Goal: Task Accomplishment & Management: Complete application form

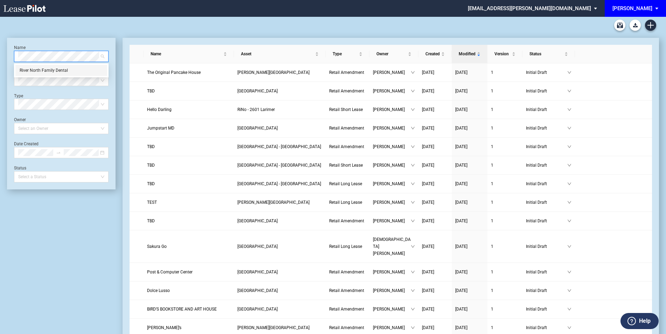
click at [62, 70] on div "River North Family Dental" at bounding box center [61, 70] width 83 height 7
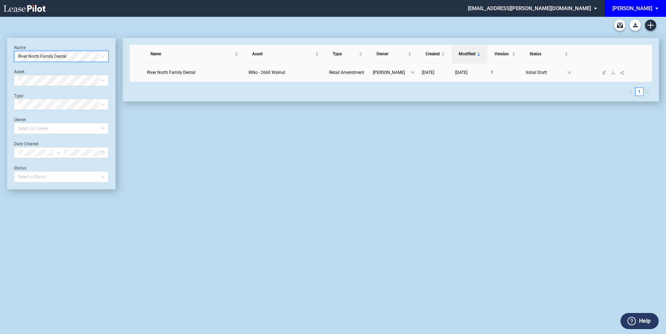
click at [180, 74] on span "River North Family Dental" at bounding box center [171, 72] width 48 height 5
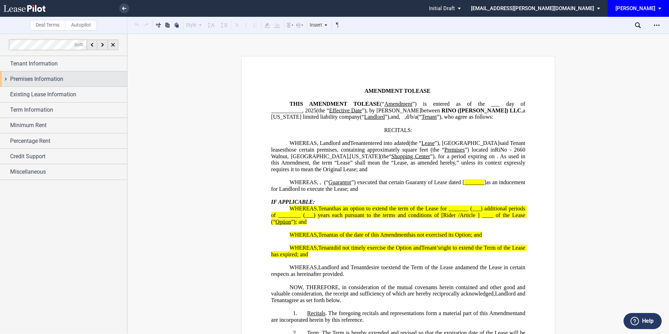
click at [79, 83] on div "Premises Information" at bounding box center [68, 79] width 117 height 8
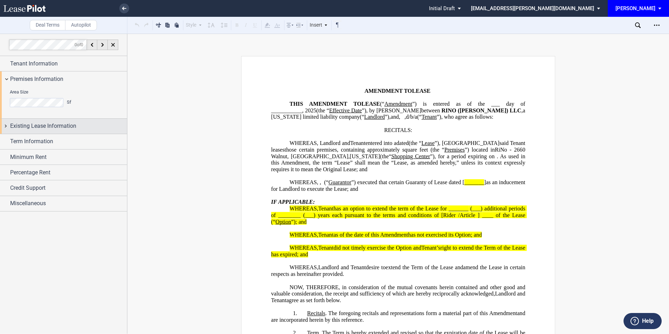
click at [48, 126] on span "Existing Lease Information" at bounding box center [43, 126] width 66 height 8
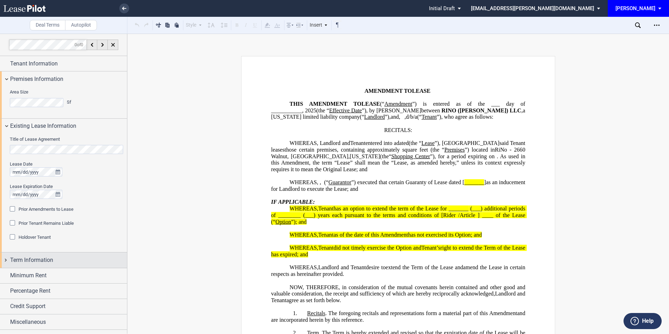
click at [61, 261] on div "Term Information" at bounding box center [68, 260] width 117 height 8
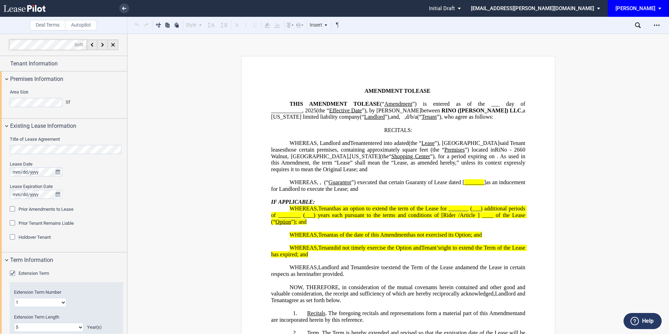
scroll to position [109, 0]
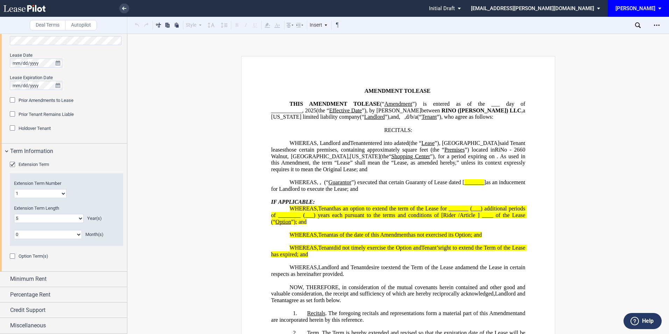
click at [58, 218] on select "0 1 2 3 4 5 6 7 8 9 10 11 12 13 14 15 16 17 18 19 20" at bounding box center [49, 218] width 70 height 9
select select "number:7"
click at [14, 214] on select "0 1 2 3 4 5 6 7 8 9 10 11 12 13 14 15 16 17 18 19 20" at bounding box center [49, 218] width 70 height 9
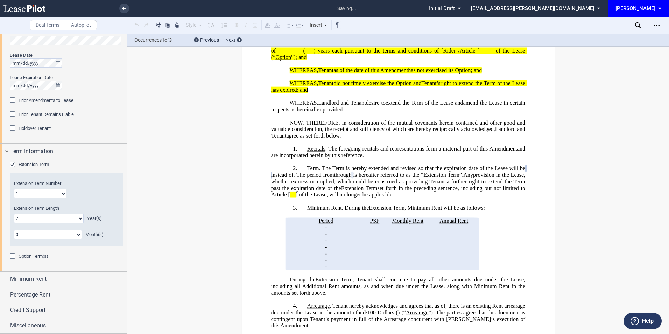
scroll to position [238, 0]
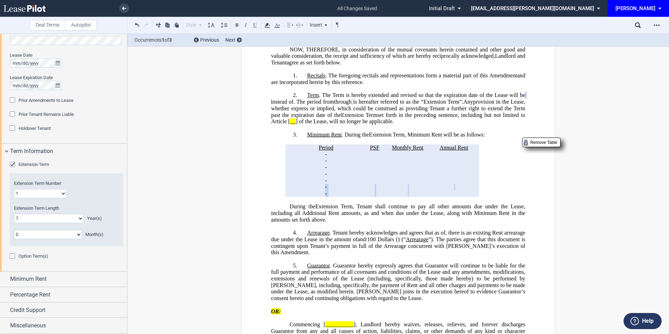
drag, startPoint x: 299, startPoint y: 211, endPoint x: 469, endPoint y: 220, distance: 170.0
click at [469, 197] on tbody "Period PSF Monthly Rent Annual Rent ﻿ ﻿ - ﻿ ﻿ ﻿ ﻿ - ﻿ ﻿ ﻿ ﻿ ﻿ ﻿ ﻿ ﻿ ﻿ ﻿ ﻿ ﻿ ﻿ ﻿…" at bounding box center [382, 171] width 190 height 53
drag, startPoint x: 300, startPoint y: 212, endPoint x: 478, endPoint y: 222, distance: 178.8
click at [478, 197] on generate-table "Period PSF Monthly Rent Annual Rent ﻿ ﻿ - ﻿ ﻿ ﻿ ﻿ - ﻿ ﻿ ﻿ ﻿ ﻿ ﻿ ﻿ ﻿ ﻿ ﻿ ﻿ ﻿ ﻿ ﻿…" at bounding box center [398, 171] width 254 height 53
drag, startPoint x: 298, startPoint y: 232, endPoint x: 296, endPoint y: 228, distance: 5.2
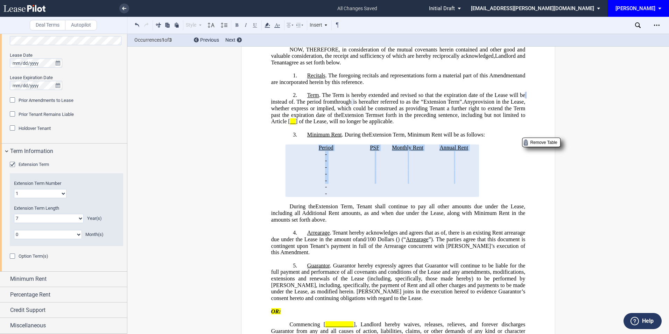
click at [298, 210] on span "During the" at bounding box center [303, 206] width 26 height 6
drag, startPoint x: 300, startPoint y: 213, endPoint x: 358, endPoint y: 210, distance: 57.8
click at [358, 190] on p "﻿ ﻿ - ﻿ ﻿ -" at bounding box center [326, 187] width 72 height 7
drag, startPoint x: 298, startPoint y: 222, endPoint x: 349, endPoint y: 217, distance: 51.7
click at [349, 197] on p "﻿ ﻿ - ﻿ ﻿ -" at bounding box center [326, 193] width 72 height 7
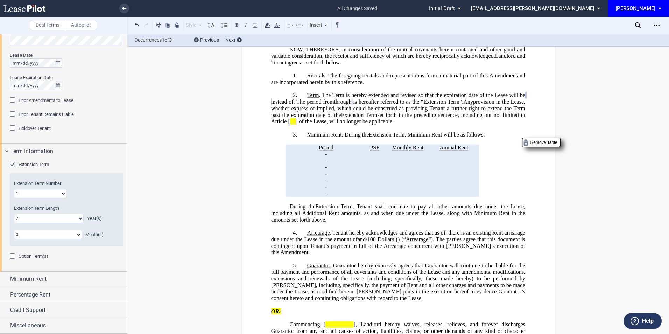
click at [381, 197] on td "﻿ ﻿" at bounding box center [375, 193] width 20 height 7
drag, startPoint x: 395, startPoint y: 210, endPoint x: 419, endPoint y: 211, distance: 23.5
click at [419, 190] on p "﻿ ﻿" at bounding box center [407, 187] width 41 height 7
click at [418, 190] on p "﻿ ﻿" at bounding box center [407, 187] width 41 height 7
click at [417, 197] on p "﻿ ﻿" at bounding box center [407, 193] width 41 height 7
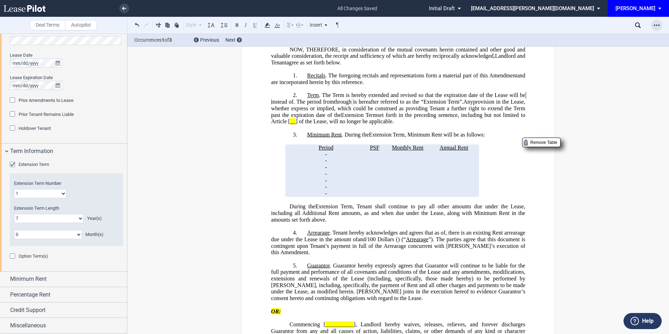
click at [657, 26] on use "Open Lease options menu" at bounding box center [657, 25] width 6 height 1
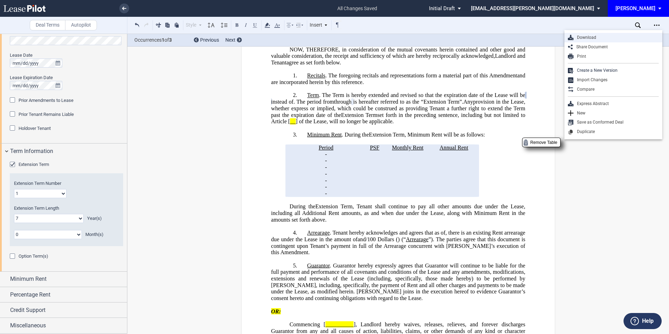
click at [597, 36] on div "Download" at bounding box center [616, 38] width 85 height 6
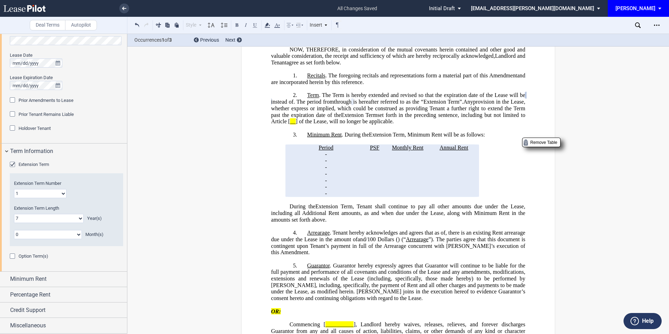
scroll to position [0, 0]
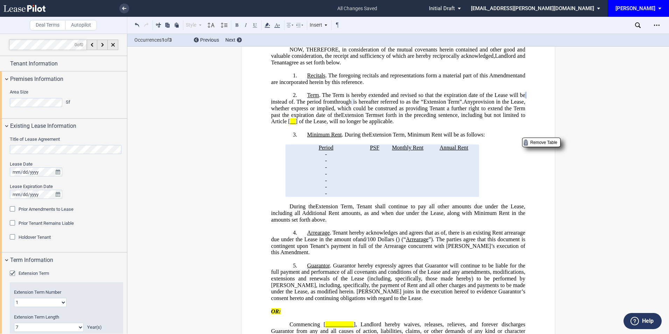
click at [657, 9] on span "EDENS: \aEDENS\a" at bounding box center [661, 8] width 8 height 17
click at [643, 30] on md-option "[PERSON_NAME] Events" at bounding box center [633, 30] width 67 height 11
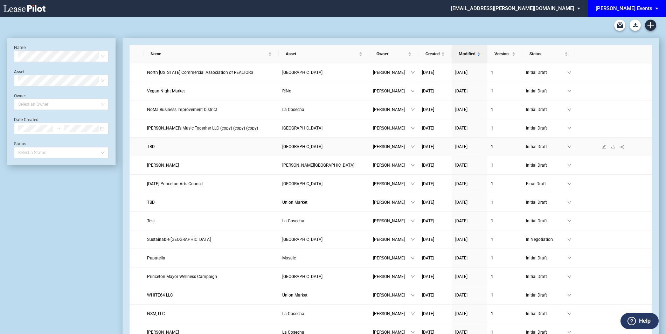
click at [224, 149] on link "TBD" at bounding box center [211, 146] width 128 height 7
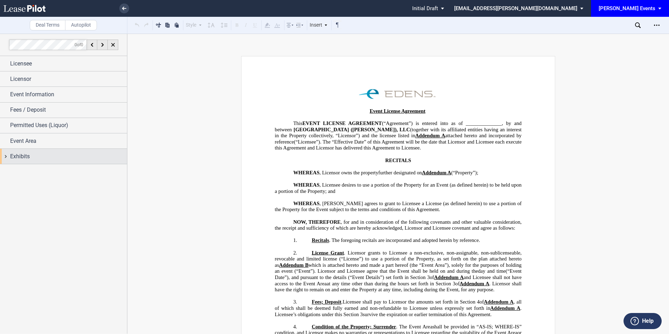
click at [8, 157] on div "Exhibits" at bounding box center [63, 156] width 127 height 15
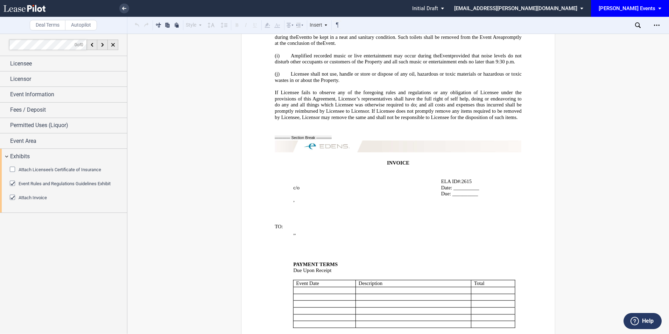
scroll to position [1719, 0]
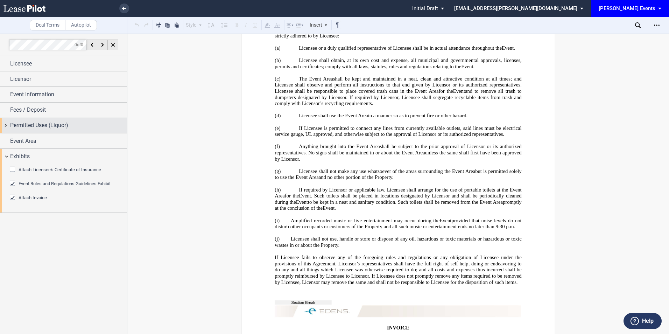
click at [46, 121] on span "Permitted Uses (Liquor)" at bounding box center [39, 125] width 58 height 8
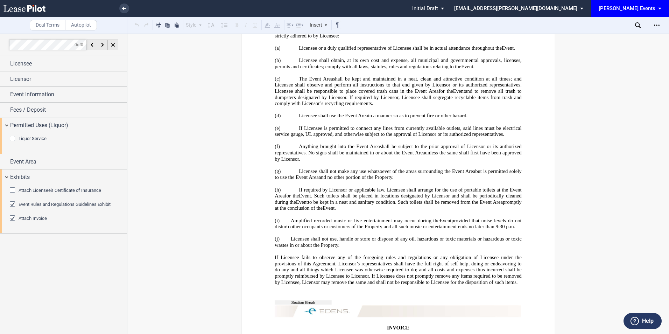
click at [13, 140] on div "Liquor Service" at bounding box center [13, 139] width 7 height 7
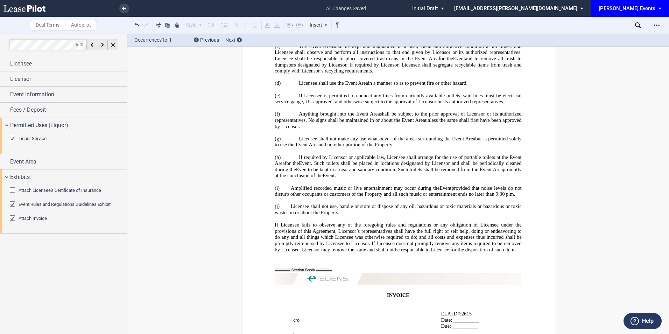
scroll to position [1811, 0]
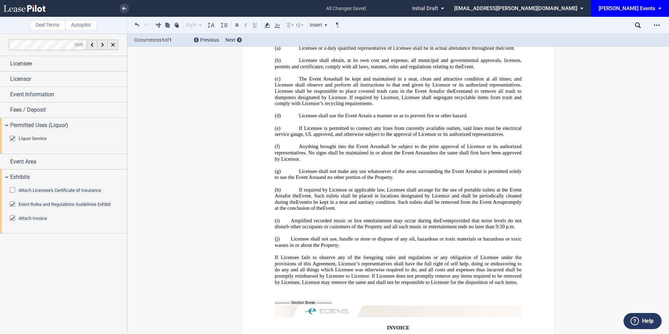
click at [393, 248] on p "﻿" at bounding box center [398, 251] width 247 height 6
